Goal: Task Accomplishment & Management: Manage account settings

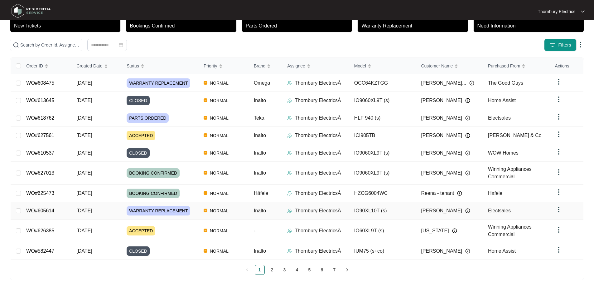
scroll to position [45, 0]
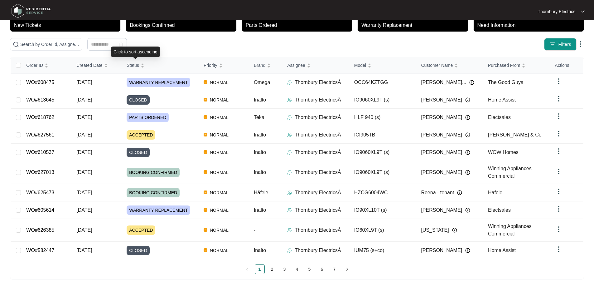
click at [124, 50] on div "Click to sort ascending" at bounding box center [135, 51] width 49 height 11
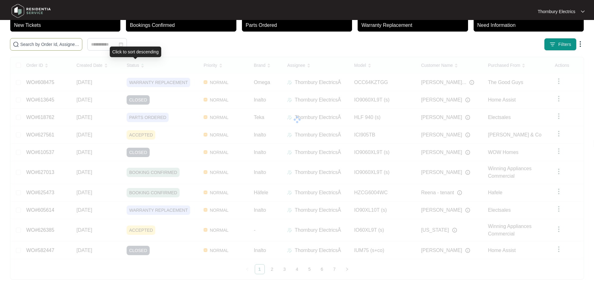
click at [82, 44] on span at bounding box center [46, 44] width 72 height 12
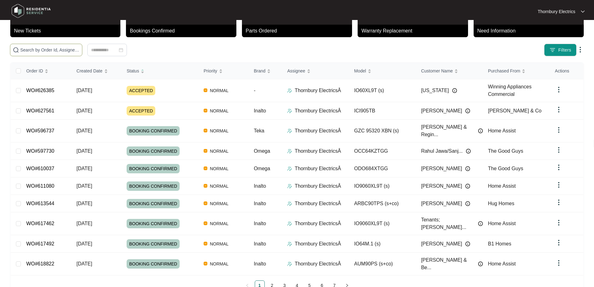
paste input "608475"
type input "608475"
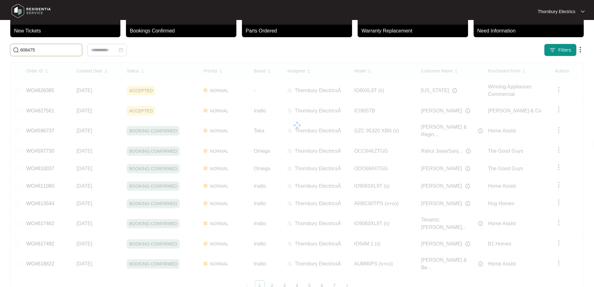
scroll to position [0, 0]
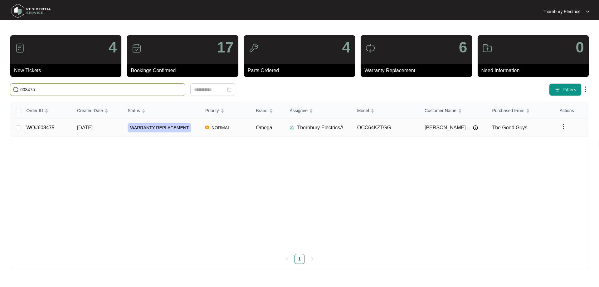
click at [152, 126] on span "WARRANTY REPLACEMENT" at bounding box center [160, 127] width 64 height 9
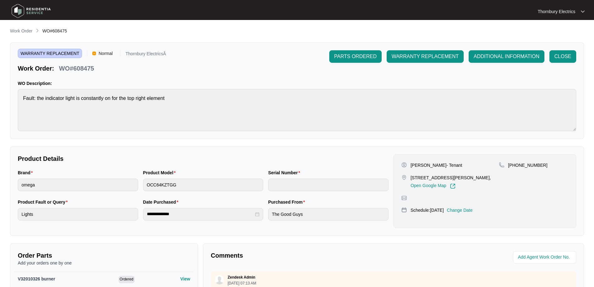
click at [461, 209] on p "Change Date" at bounding box center [460, 210] width 26 height 6
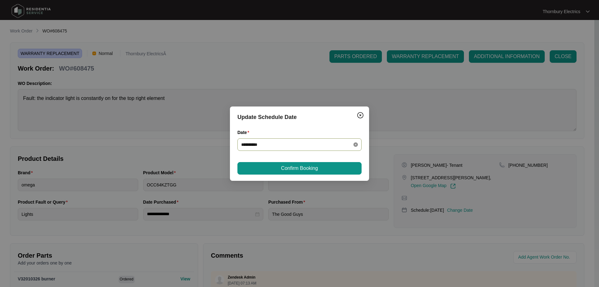
click at [355, 143] on icon "close-circle" at bounding box center [355, 144] width 4 height 4
click at [356, 143] on div at bounding box center [299, 144] width 117 height 7
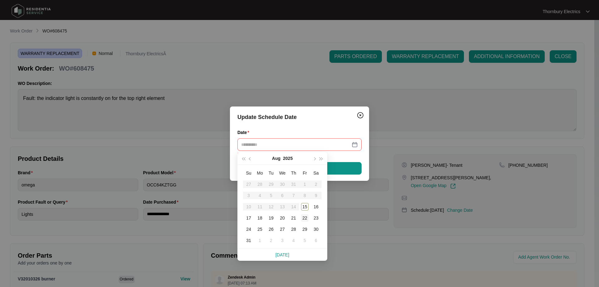
click at [302, 218] on div "22" at bounding box center [304, 217] width 7 height 7
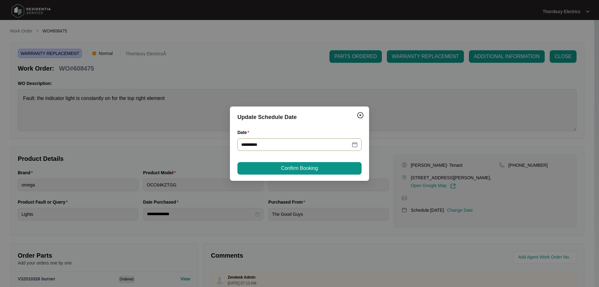
type input "**********"
click at [320, 169] on button "Confirm Booking" at bounding box center [299, 168] width 124 height 12
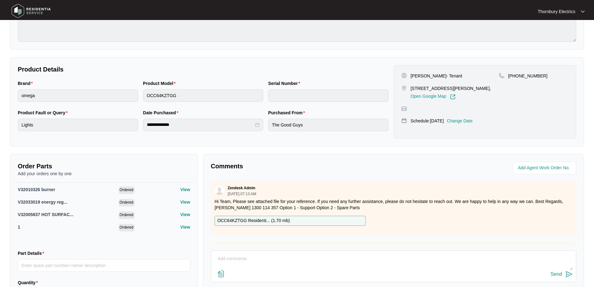
scroll to position [128, 0]
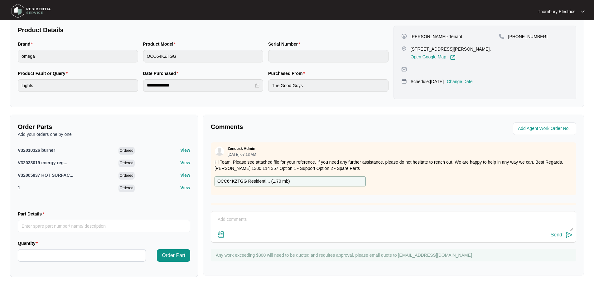
click at [314, 220] on textarea at bounding box center [393, 222] width 359 height 16
type textarea "c"
type textarea "V"
type textarea "Changeover is scheduled for [DATE]"
click at [567, 236] on img at bounding box center [568, 234] width 7 height 7
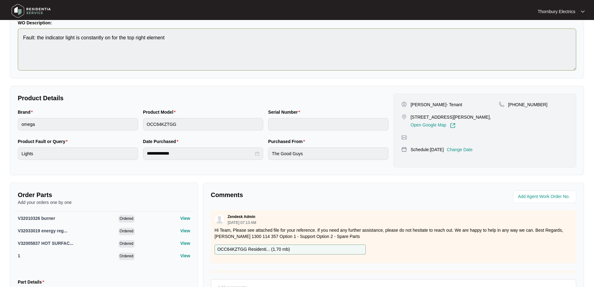
scroll to position [0, 0]
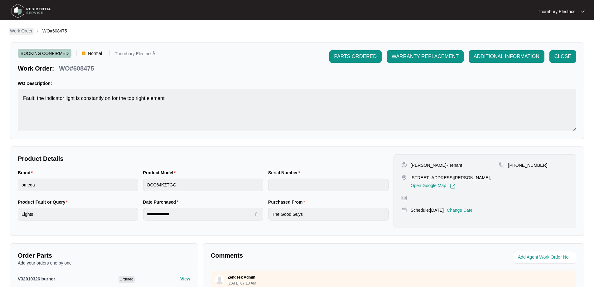
click at [23, 31] on p "Work Order" at bounding box center [21, 31] width 22 height 6
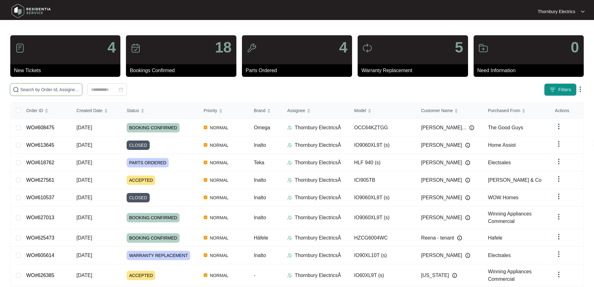
click at [77, 91] on input "text" at bounding box center [49, 89] width 59 height 7
paste input "625473"
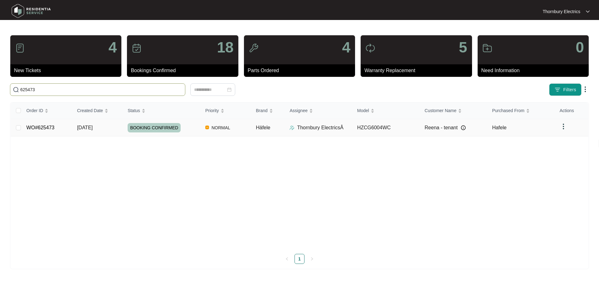
type input "625473"
click at [152, 128] on span "BOOKING CONFIRMED" at bounding box center [154, 127] width 53 height 9
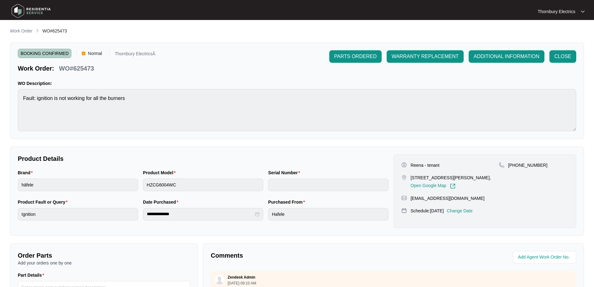
click at [466, 214] on p "Change Date" at bounding box center [460, 210] width 26 height 6
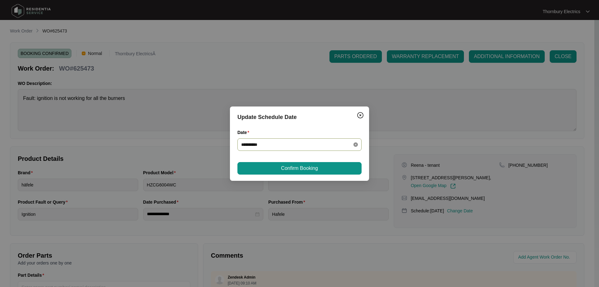
click at [357, 145] on icon "close-circle" at bounding box center [355, 144] width 4 height 4
click at [356, 145] on div at bounding box center [299, 144] width 117 height 7
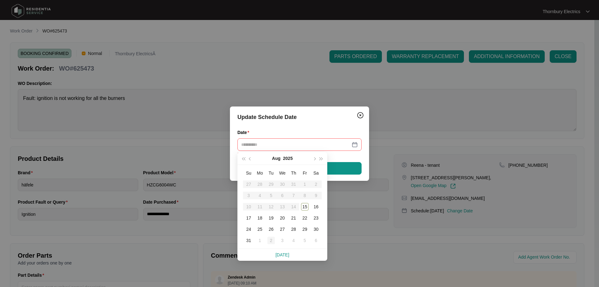
click at [272, 240] on div "2" at bounding box center [270, 239] width 7 height 7
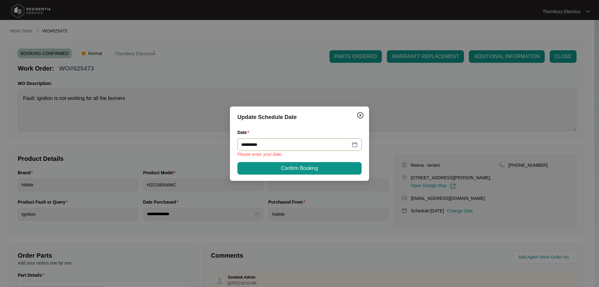
type input "**********"
click at [311, 167] on span "Confirm Booking" at bounding box center [299, 167] width 37 height 7
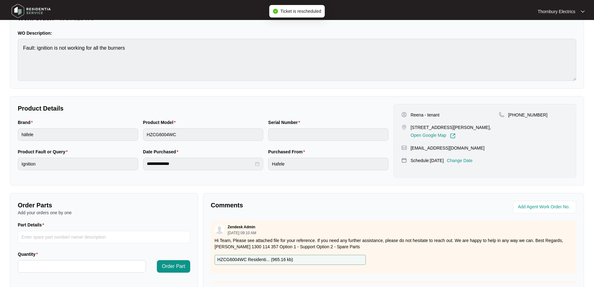
scroll to position [127, 0]
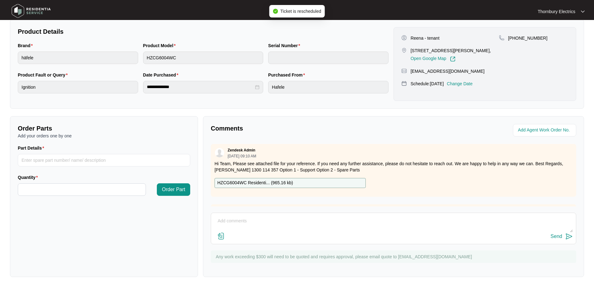
click at [300, 225] on textarea at bounding box center [393, 224] width 359 height 16
type textarea "cust called and rescheduled his booking to the 02.09 as he has a work commitment"
click at [556, 236] on div "Send" at bounding box center [557, 236] width 12 height 6
